Goal: Navigation & Orientation: Find specific page/section

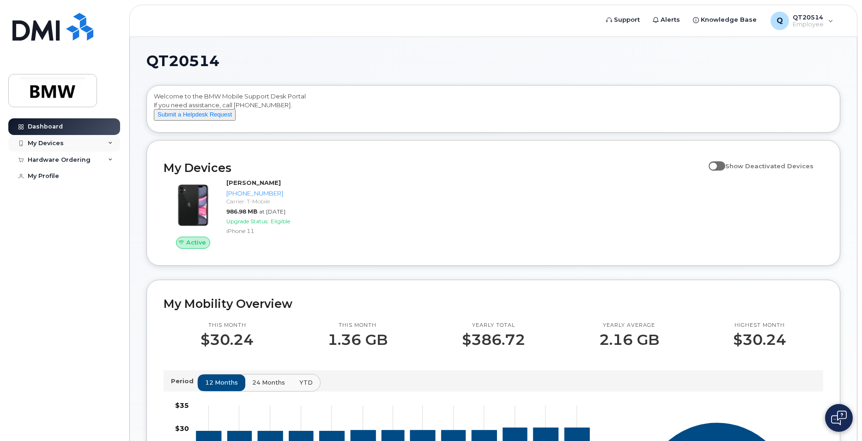
click at [52, 139] on div "My Devices" at bounding box center [64, 143] width 112 height 17
click at [104, 218] on div "Hardware Ordering" at bounding box center [64, 209] width 112 height 17
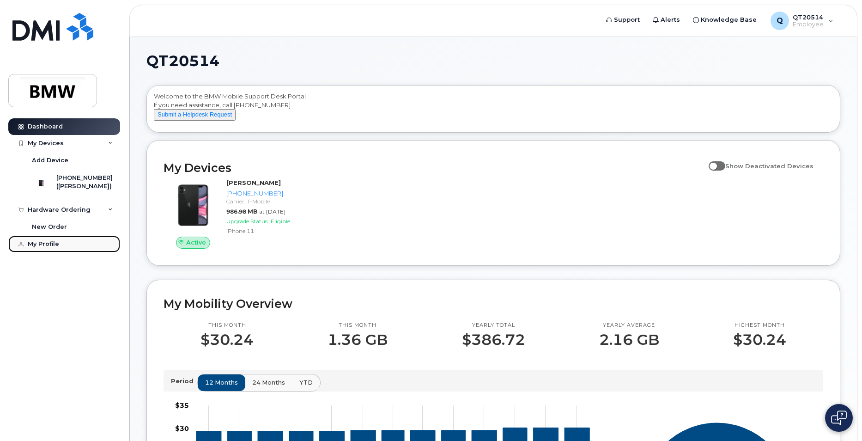
click at [63, 252] on link "My Profile" at bounding box center [64, 244] width 112 height 17
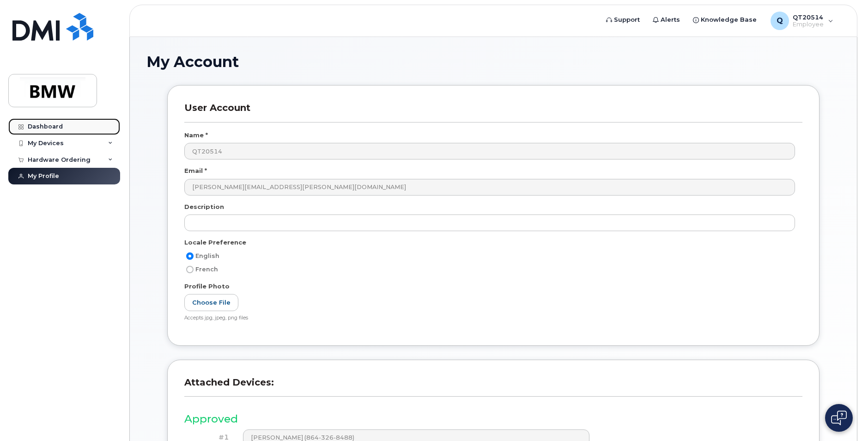
click at [42, 124] on div "Dashboard" at bounding box center [45, 126] width 35 height 7
